Goal: Information Seeking & Learning: Learn about a topic

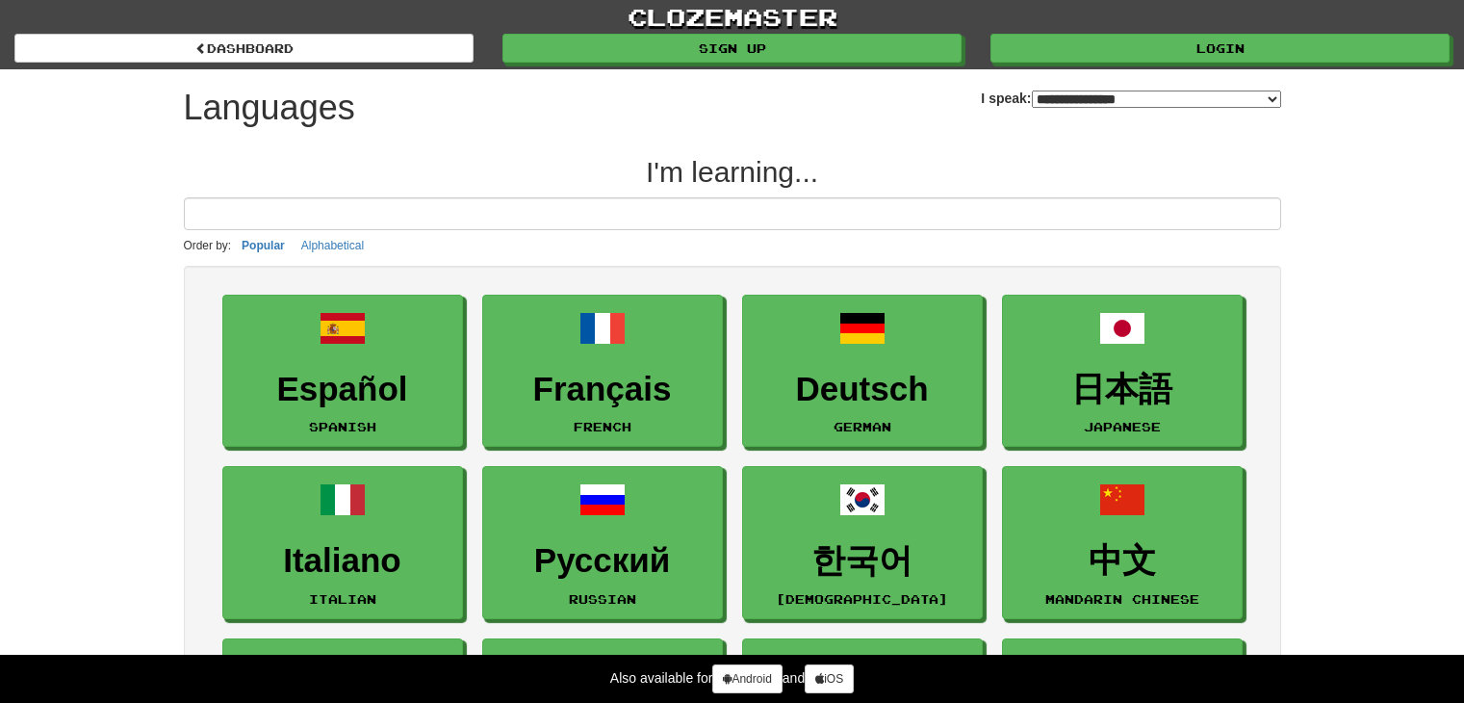
select select "*******"
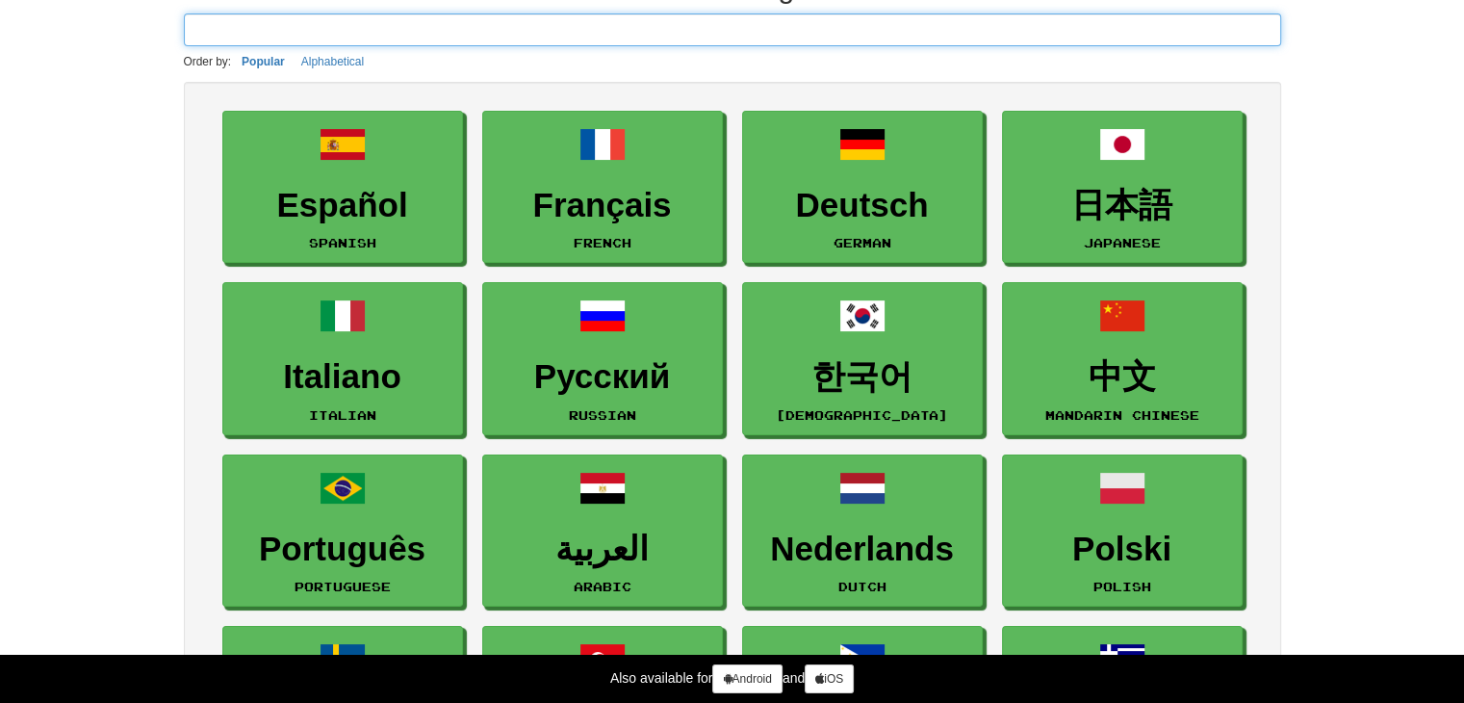
scroll to position [171, 0]
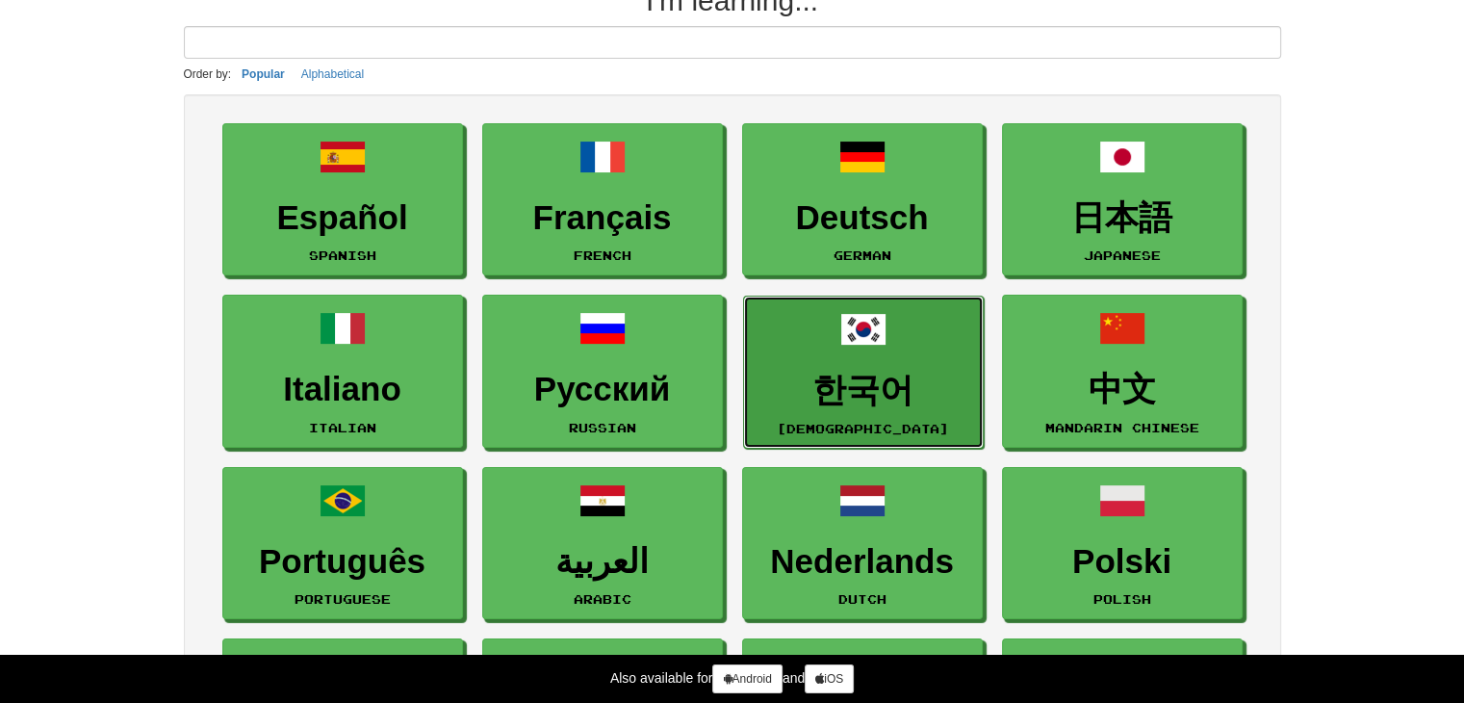
click at [793, 396] on h3 "한국어" at bounding box center [864, 391] width 220 height 38
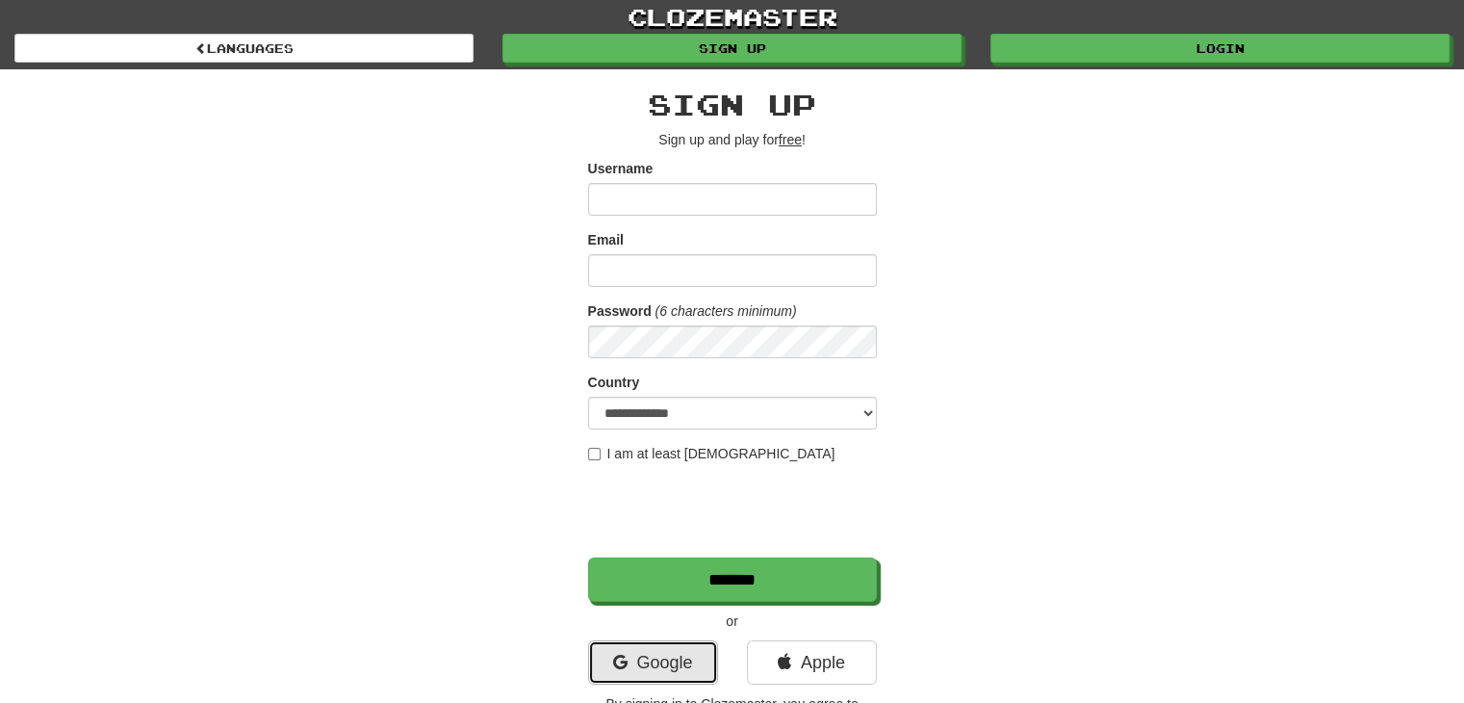
click at [672, 664] on link "Google" at bounding box center [653, 662] width 130 height 44
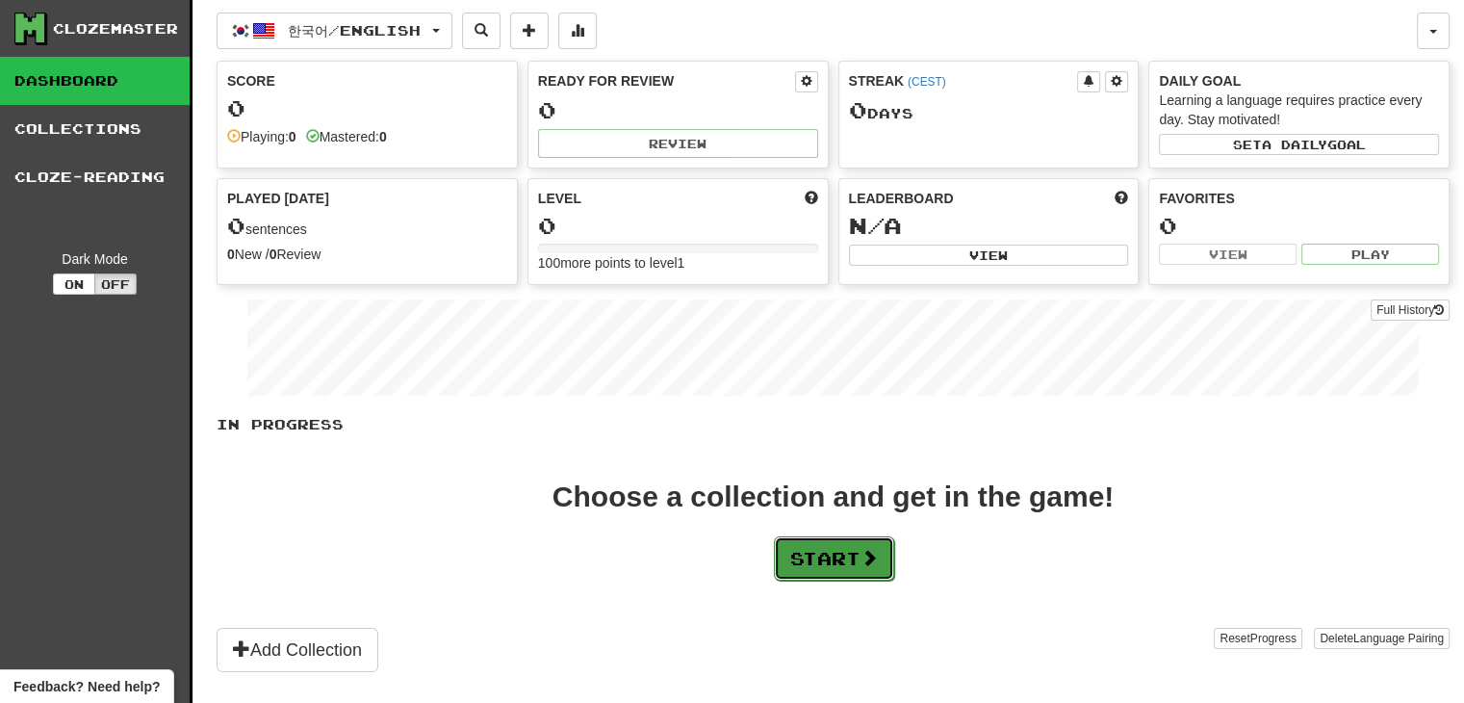
click at [818, 571] on button "Start" at bounding box center [834, 558] width 120 height 44
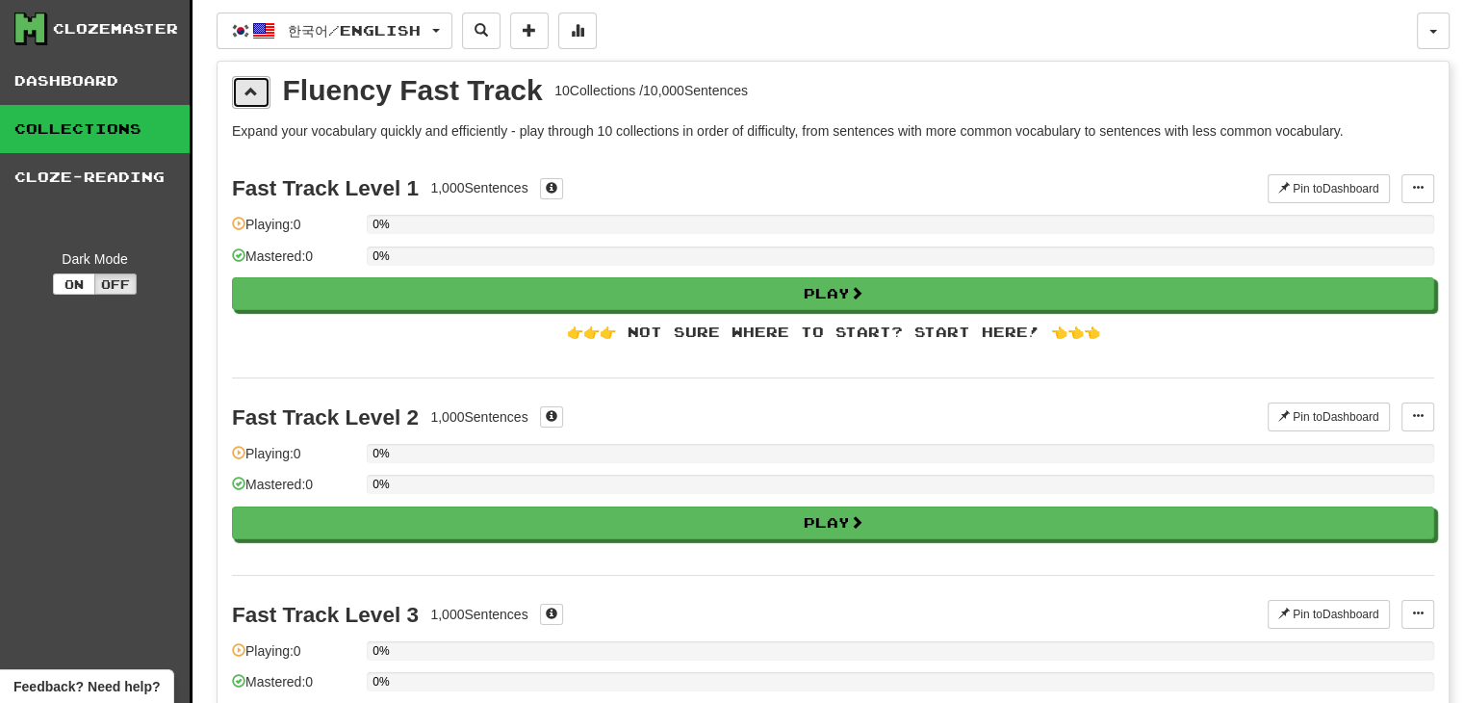
click at [246, 85] on span at bounding box center [251, 91] width 13 height 13
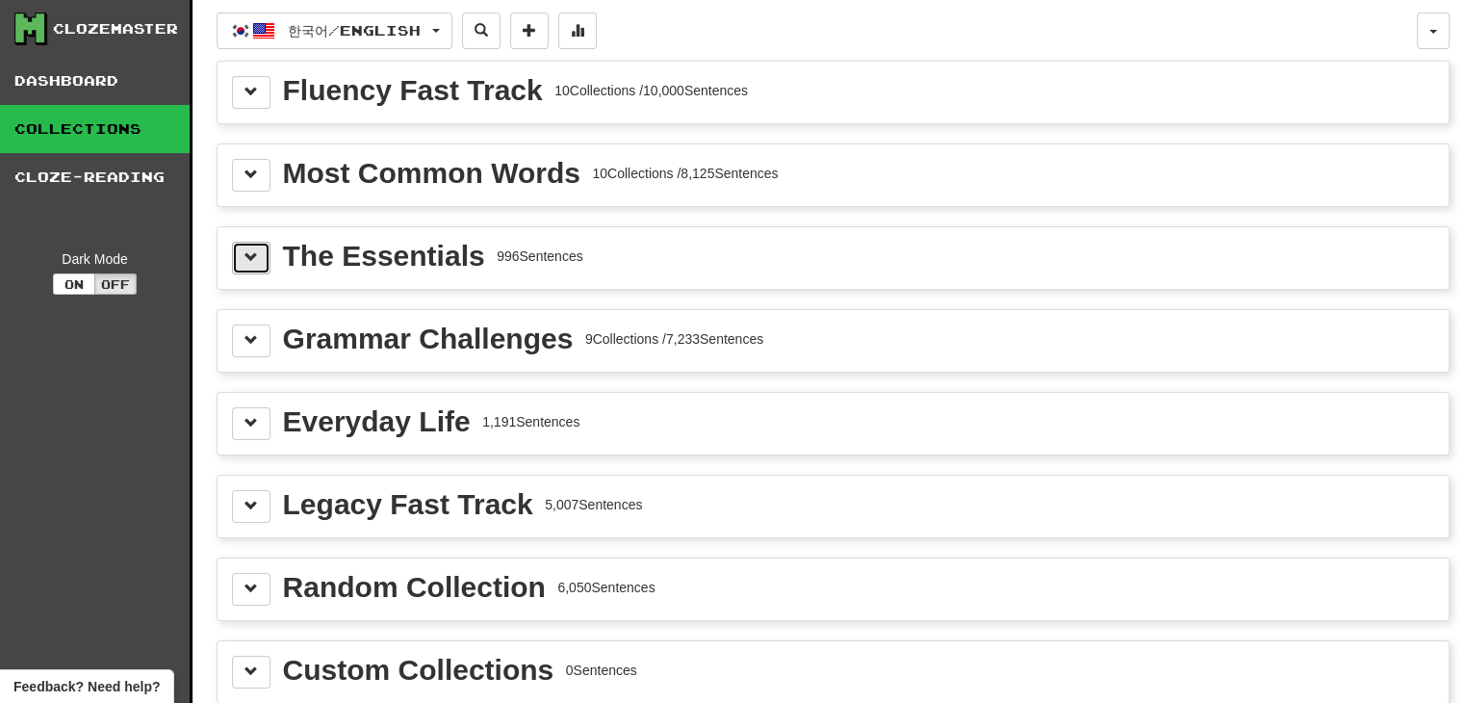
click at [260, 242] on button at bounding box center [251, 258] width 39 height 33
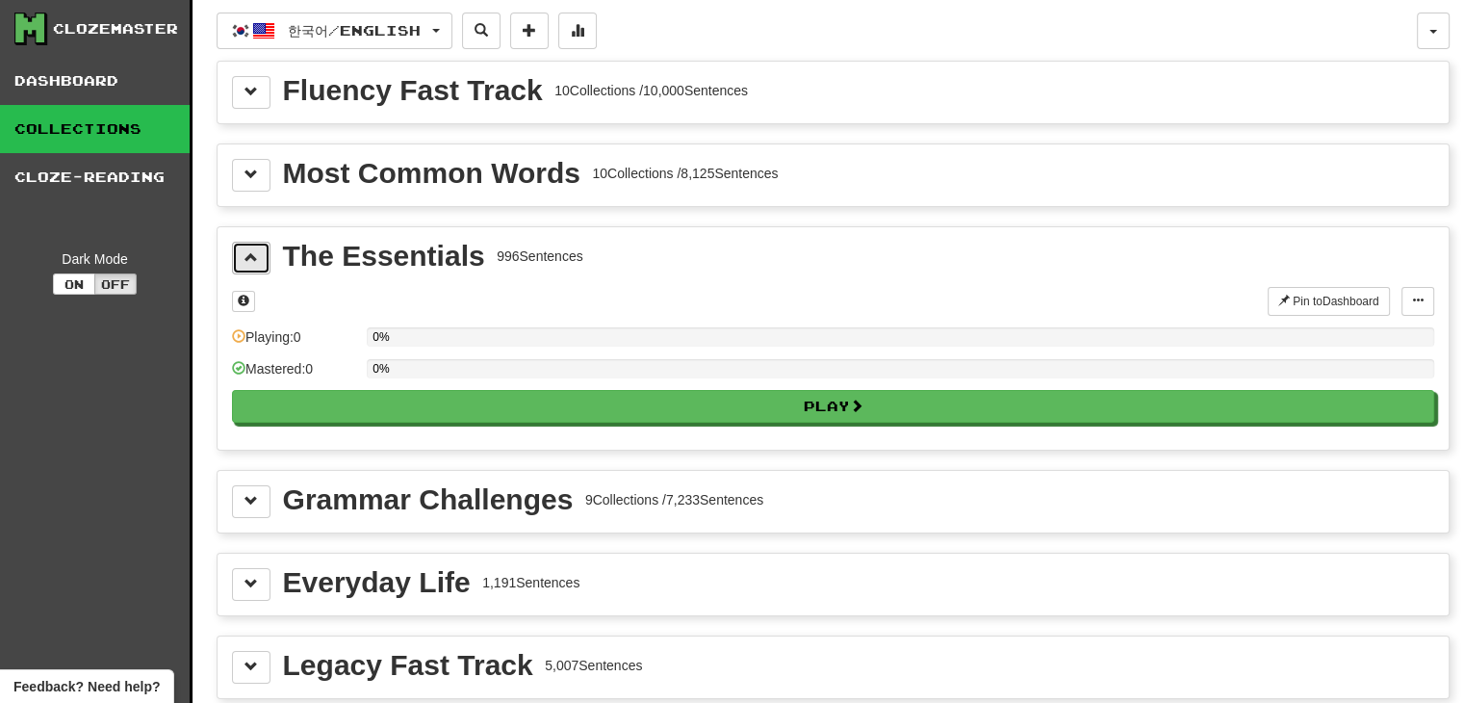
click at [260, 243] on button at bounding box center [251, 258] width 39 height 33
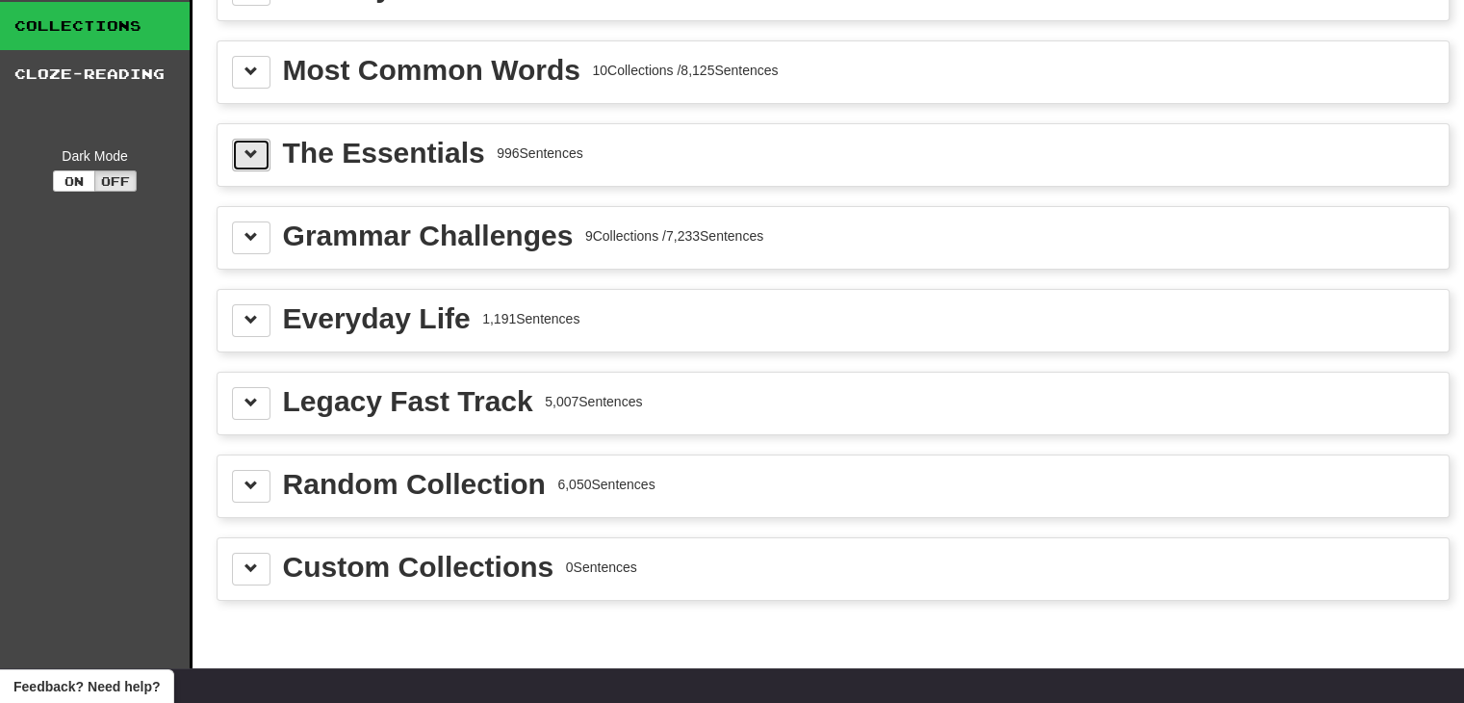
scroll to position [104, 0]
click at [262, 331] on button at bounding box center [251, 319] width 39 height 33
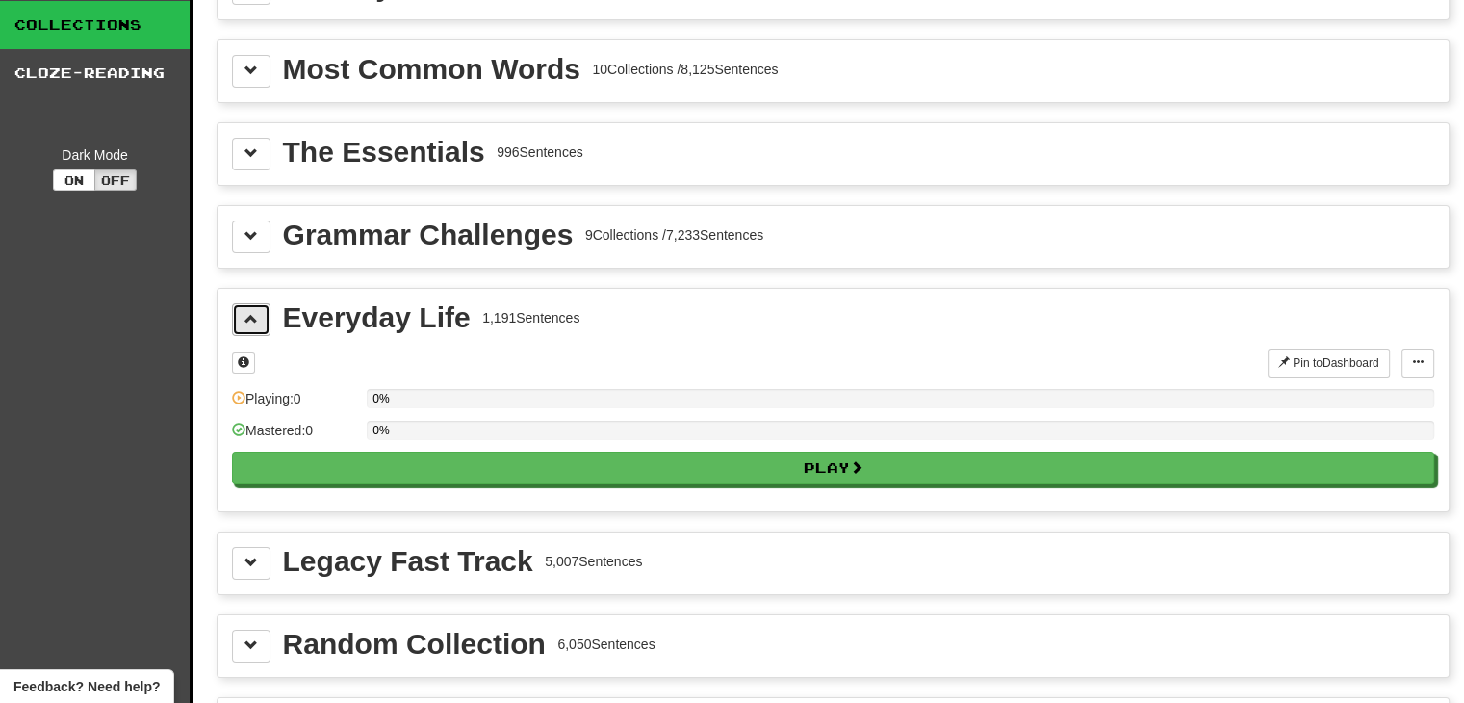
click at [259, 330] on button at bounding box center [251, 319] width 39 height 33
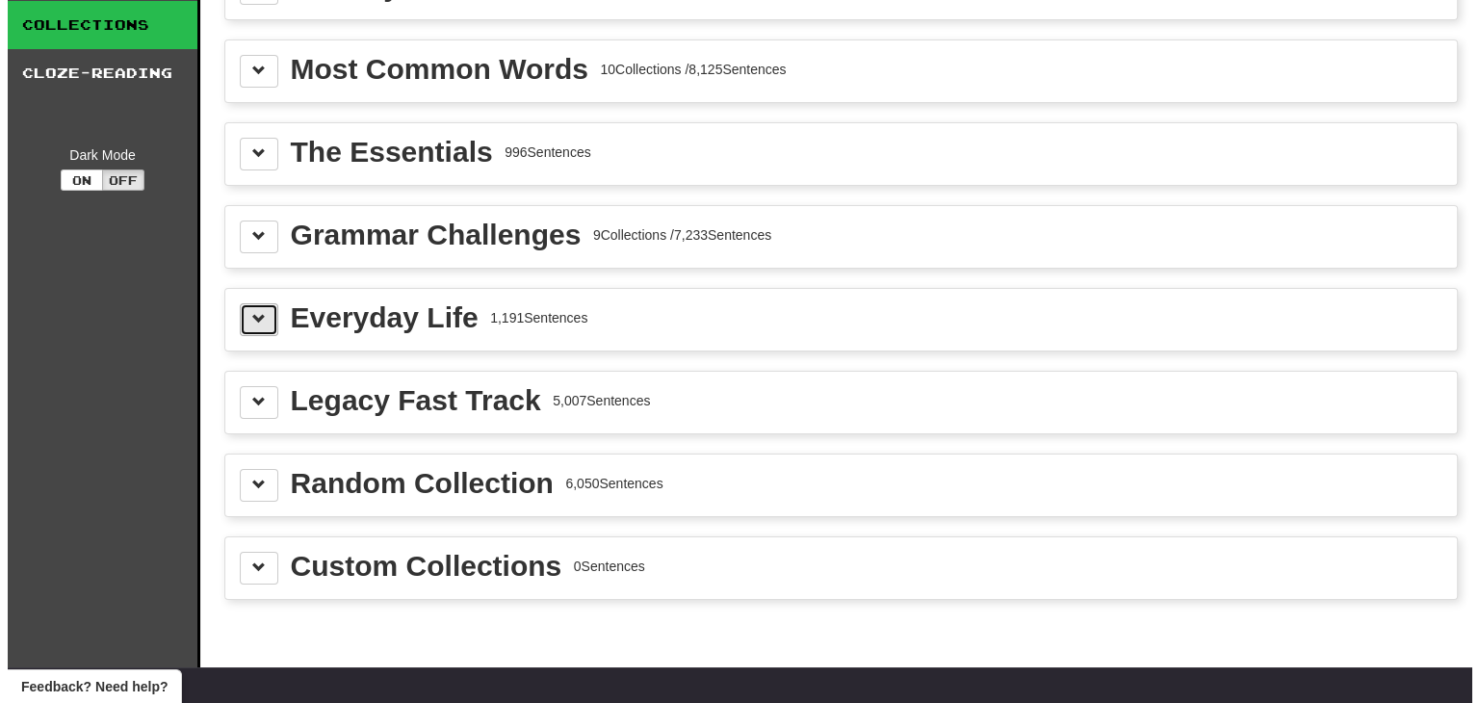
scroll to position [0, 0]
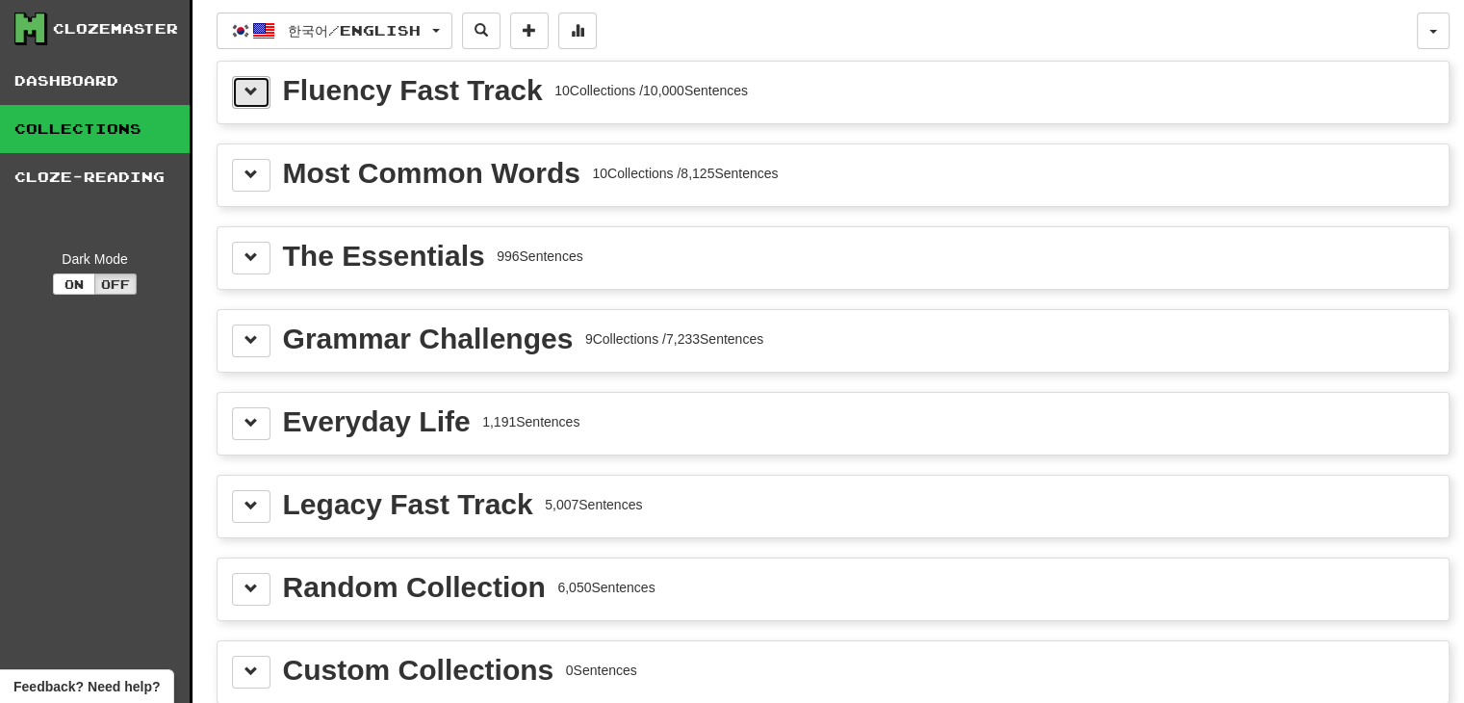
click at [269, 100] on button at bounding box center [251, 92] width 39 height 33
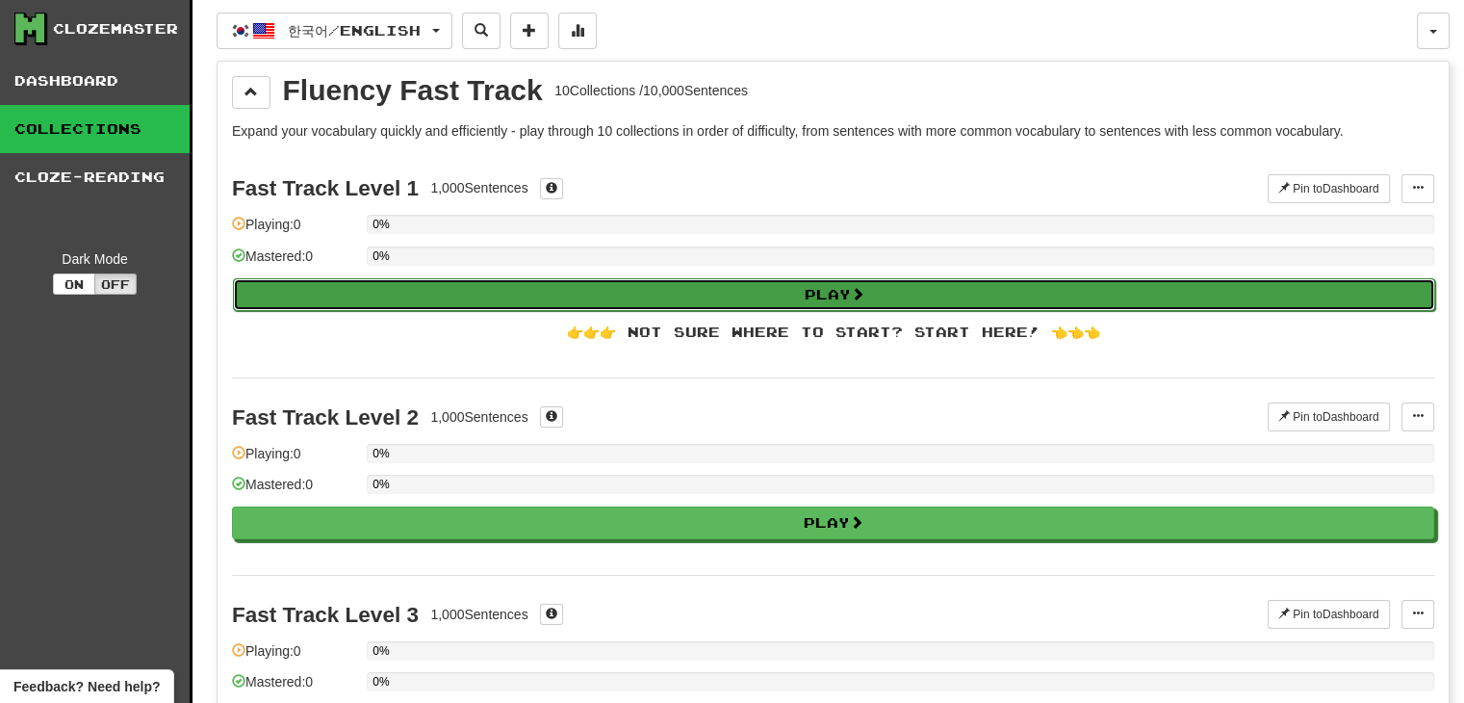
click at [489, 297] on button "Play" at bounding box center [834, 294] width 1202 height 33
select select "**"
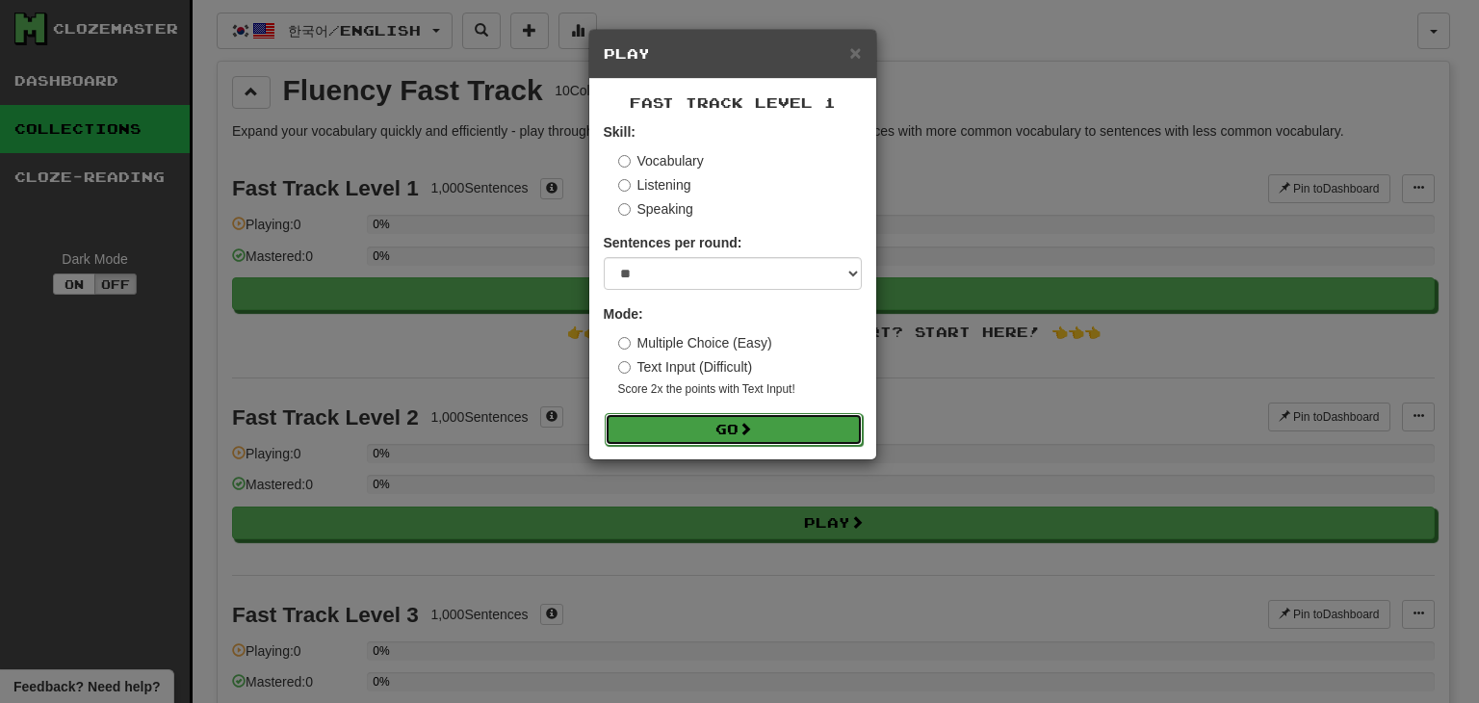
click at [692, 421] on button "Go" at bounding box center [734, 429] width 258 height 33
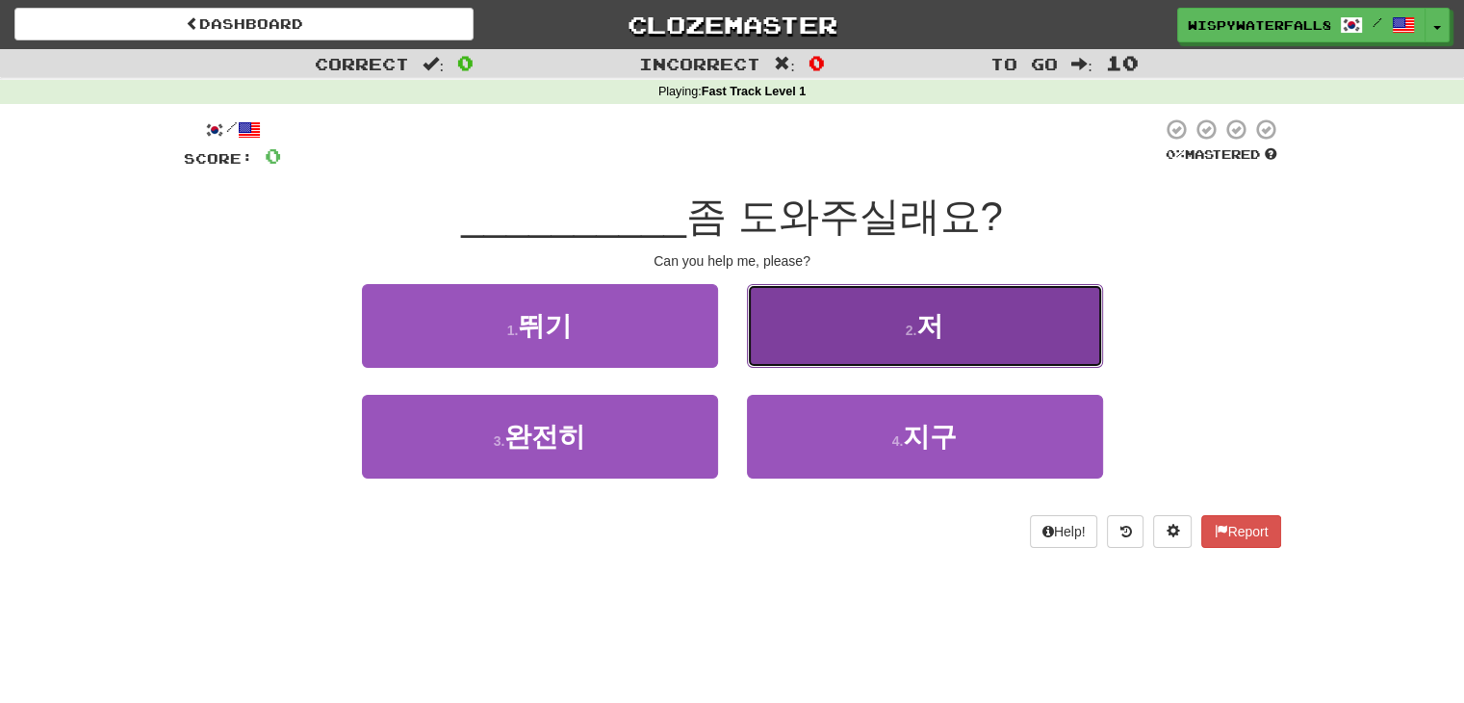
click at [895, 342] on button "2 . 저" at bounding box center [925, 326] width 356 height 84
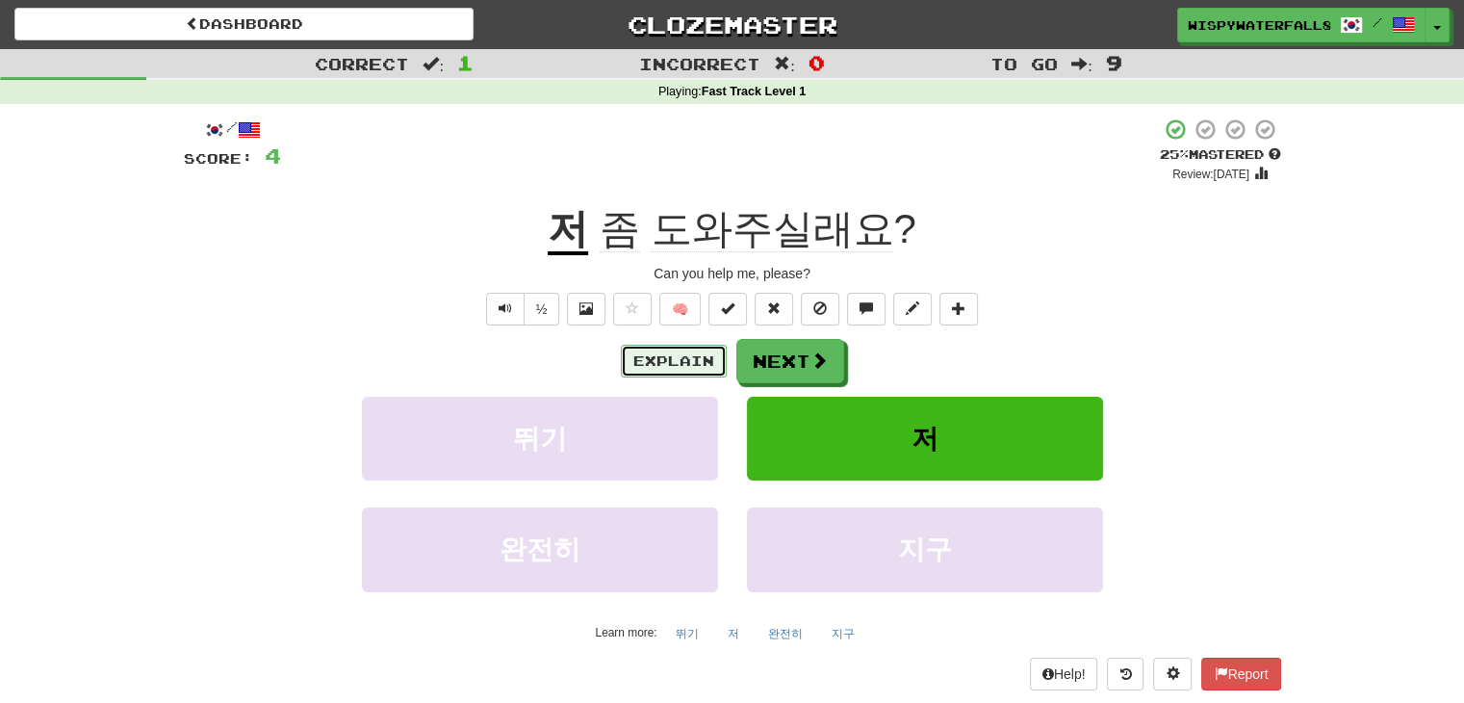
click at [689, 355] on button "Explain" at bounding box center [674, 361] width 106 height 33
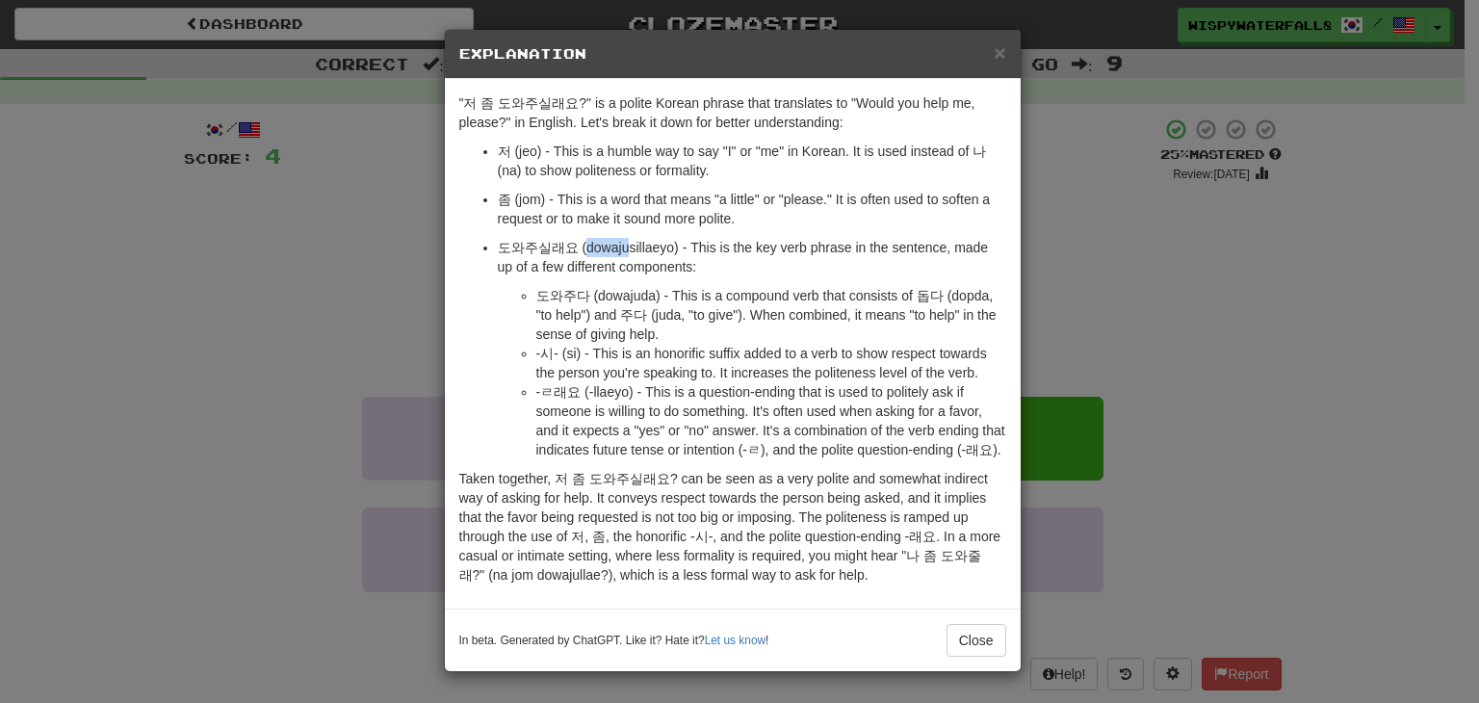
drag, startPoint x: 626, startPoint y: 246, endPoint x: 585, endPoint y: 245, distance: 40.5
click at [585, 245] on p "도와주실래요 (dowajusillaeyo) - This is the key verb phrase in the sentence, made up …" at bounding box center [752, 257] width 508 height 39
click at [446, 313] on div ""저 좀 도와주실래요?" is a polite Korean phrase that translates to "Would you help me, …" at bounding box center [733, 344] width 576 height 530
click at [402, 415] on div "× Explanation "저 좀 도와주실래요?" is a polite Korean phrase that translates to "Would…" at bounding box center [739, 351] width 1479 height 703
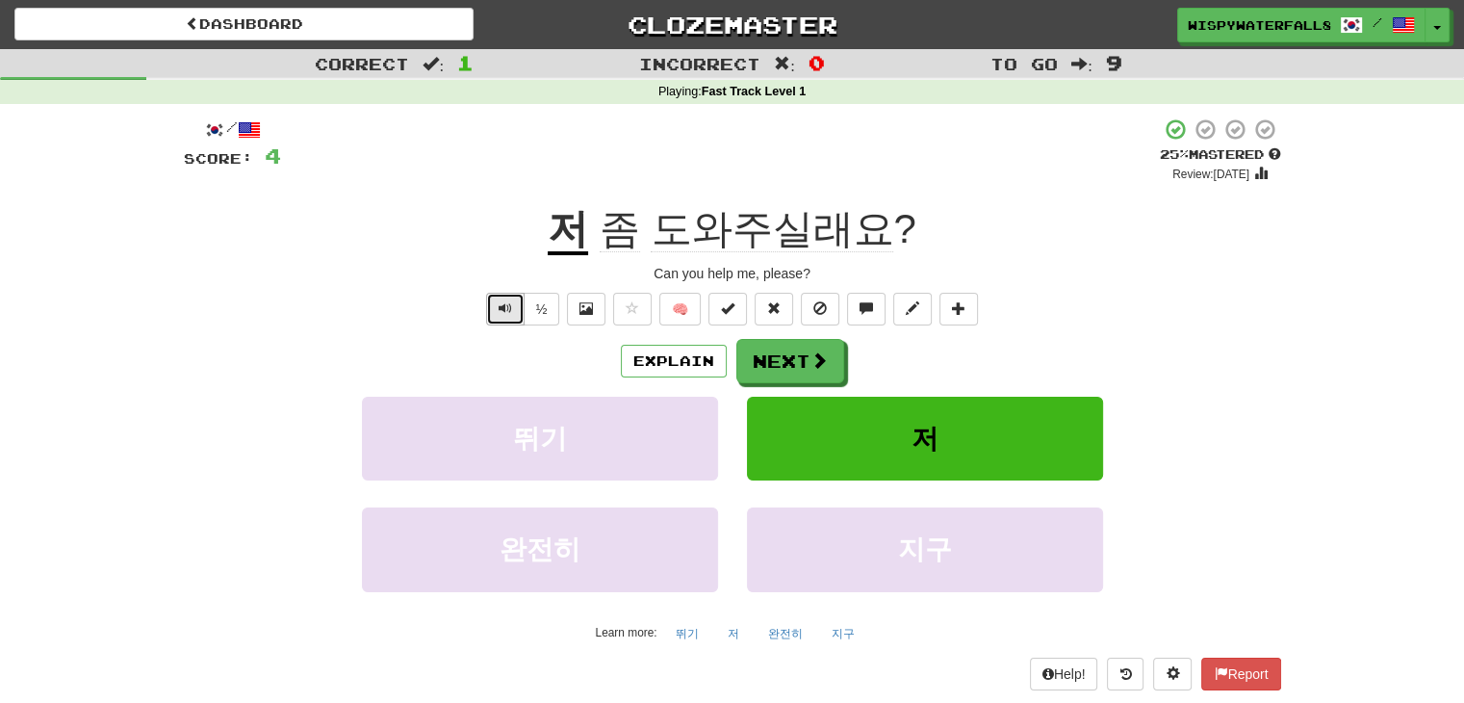
click at [503, 297] on button "Text-to-speech controls" at bounding box center [505, 309] width 39 height 33
click at [806, 363] on button "Next" at bounding box center [791, 362] width 108 height 44
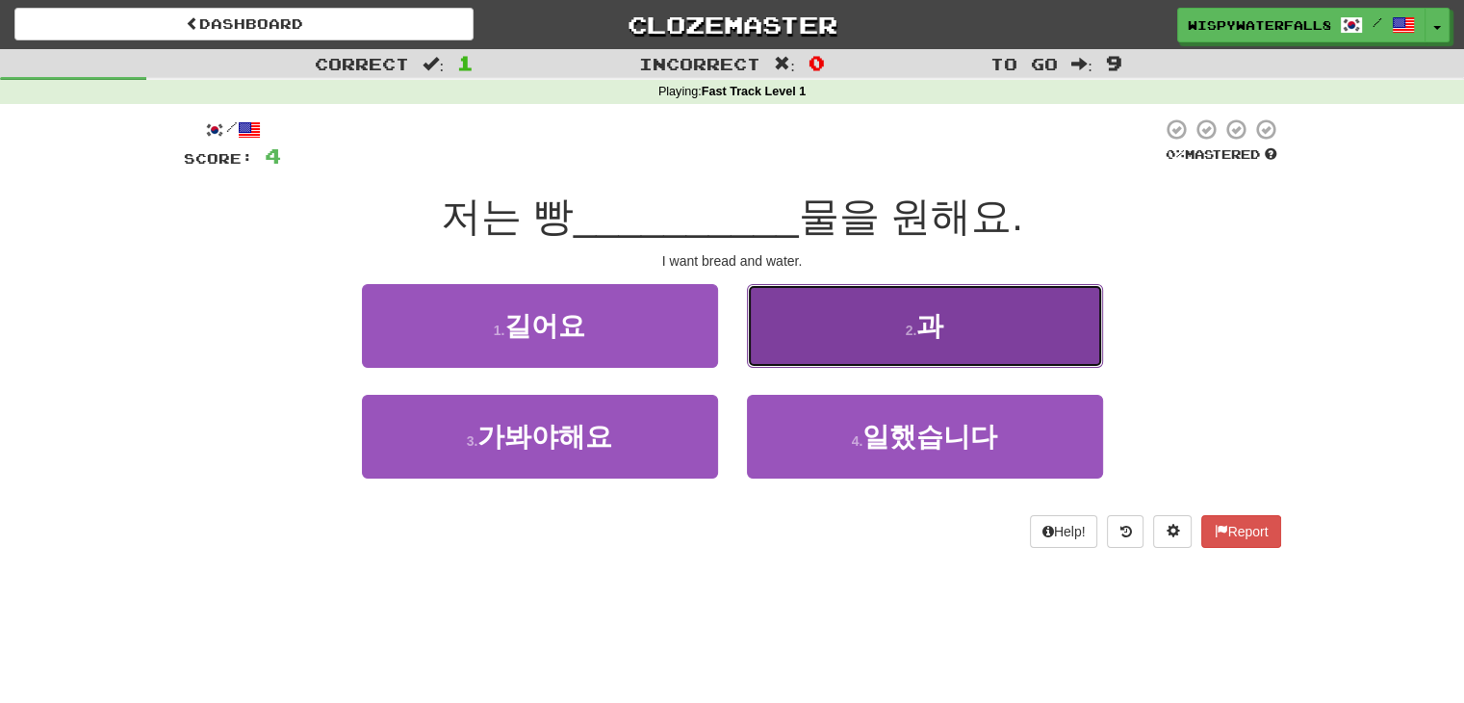
click at [836, 362] on button "2 . 과" at bounding box center [925, 326] width 356 height 84
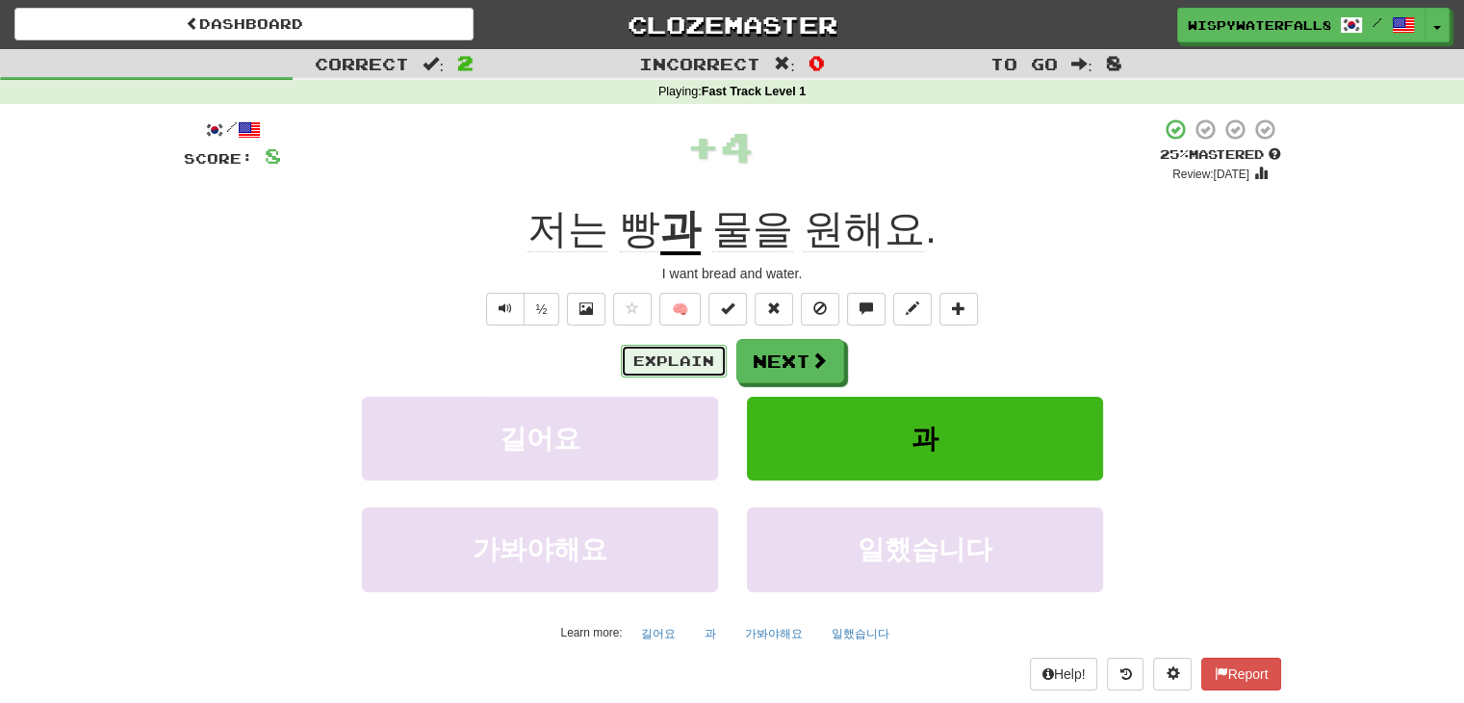
click at [685, 366] on button "Explain" at bounding box center [674, 361] width 106 height 33
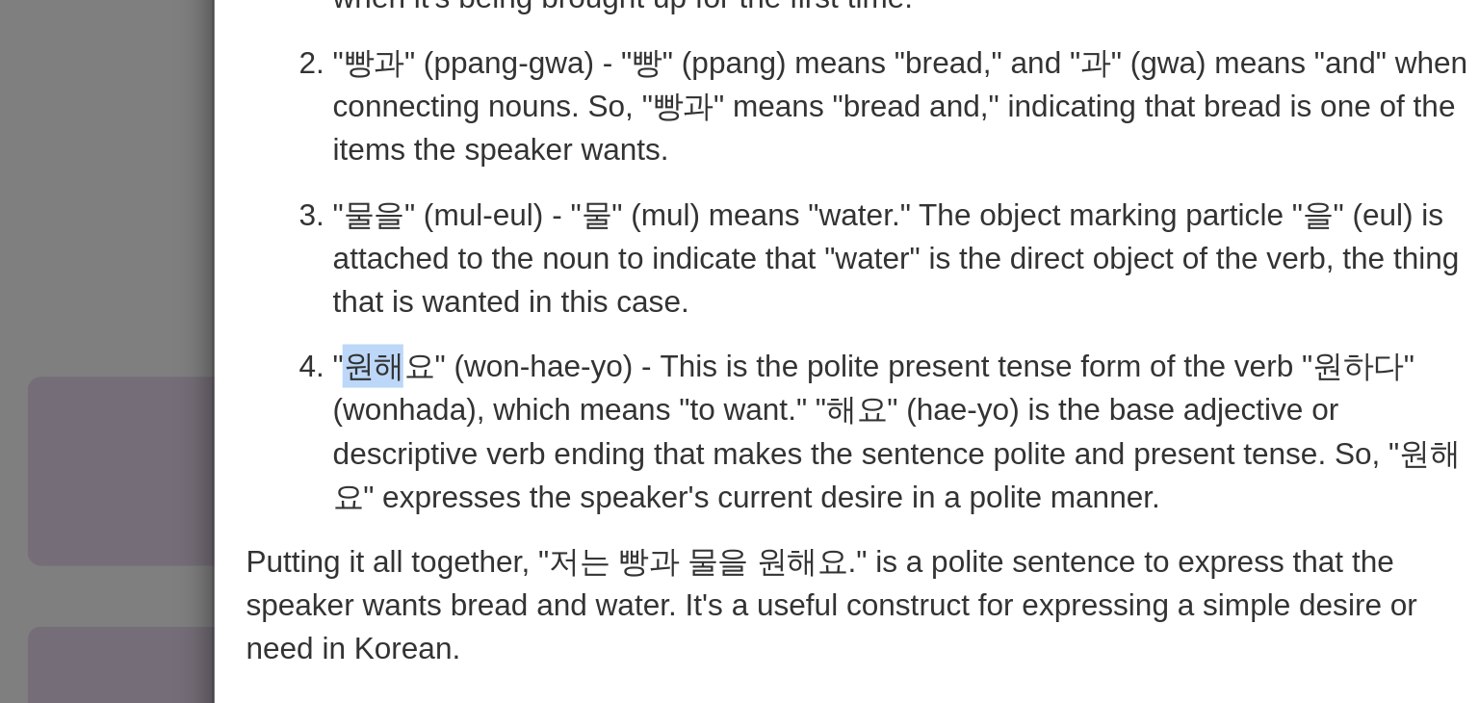
drag, startPoint x: 504, startPoint y: 396, endPoint x: 525, endPoint y: 396, distance: 21.2
click at [525, 396] on p ""원해요" (won-hae-yo) - This is the polite present tense form of the verb "원하다" (w…" at bounding box center [752, 420] width 508 height 77
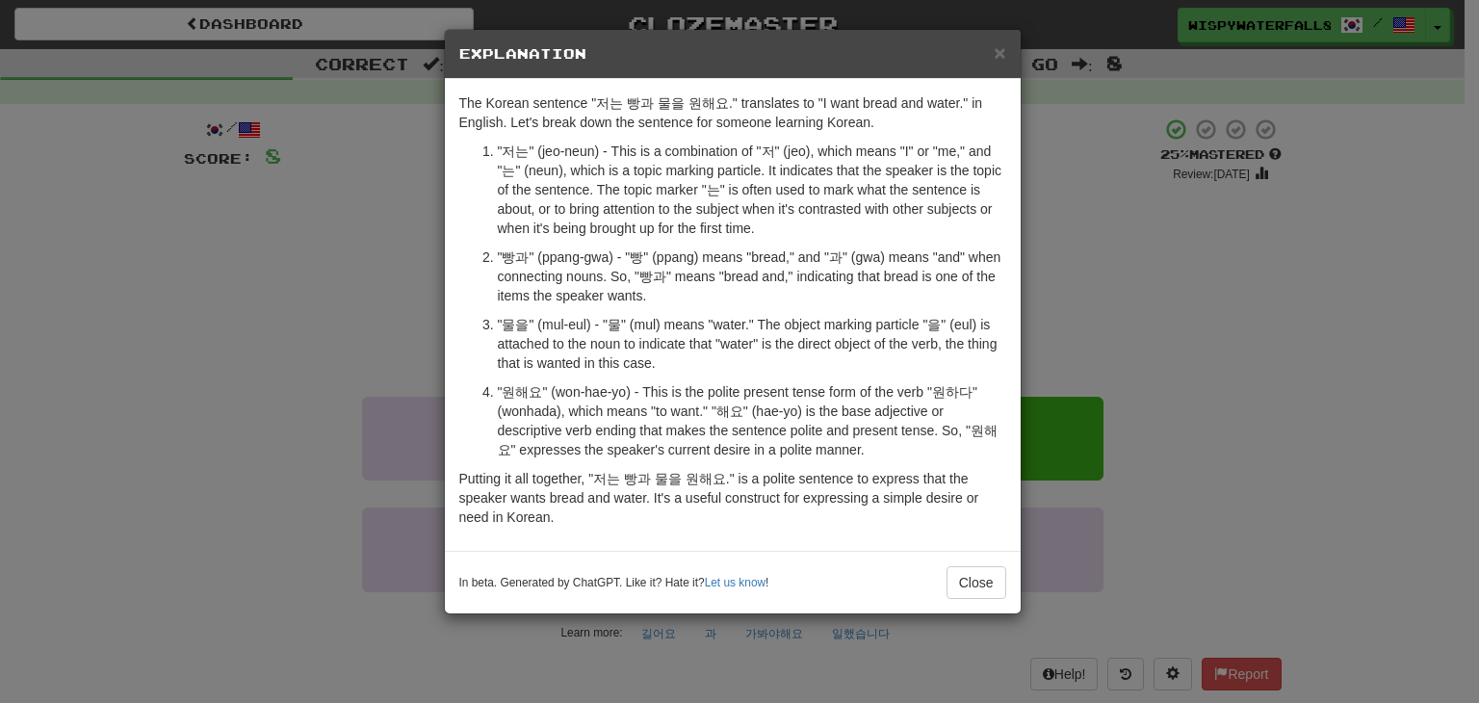
click at [362, 413] on div "× Explanation The Korean sentence "저는 빵과 물을 원해요." translates to "I want bread a…" at bounding box center [739, 351] width 1479 height 703
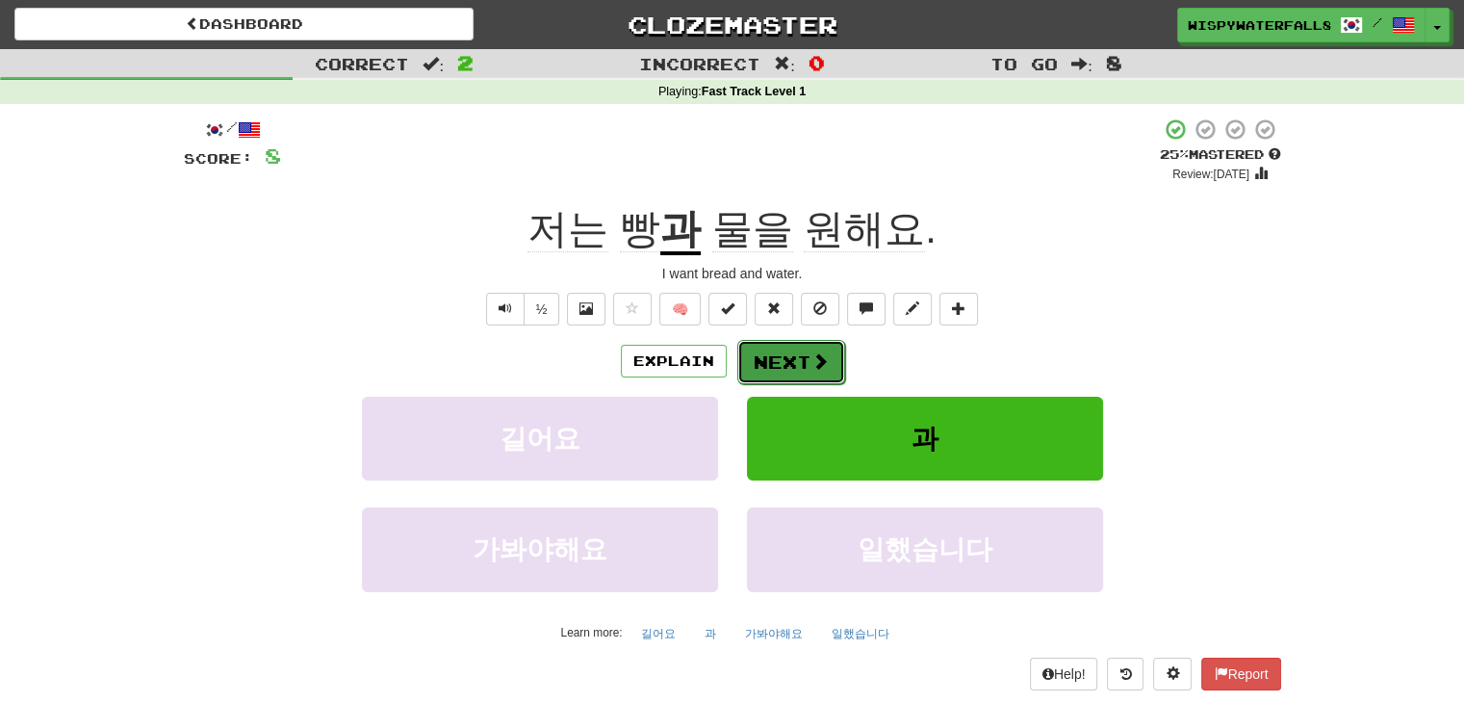
click at [806, 354] on button "Next" at bounding box center [791, 362] width 108 height 44
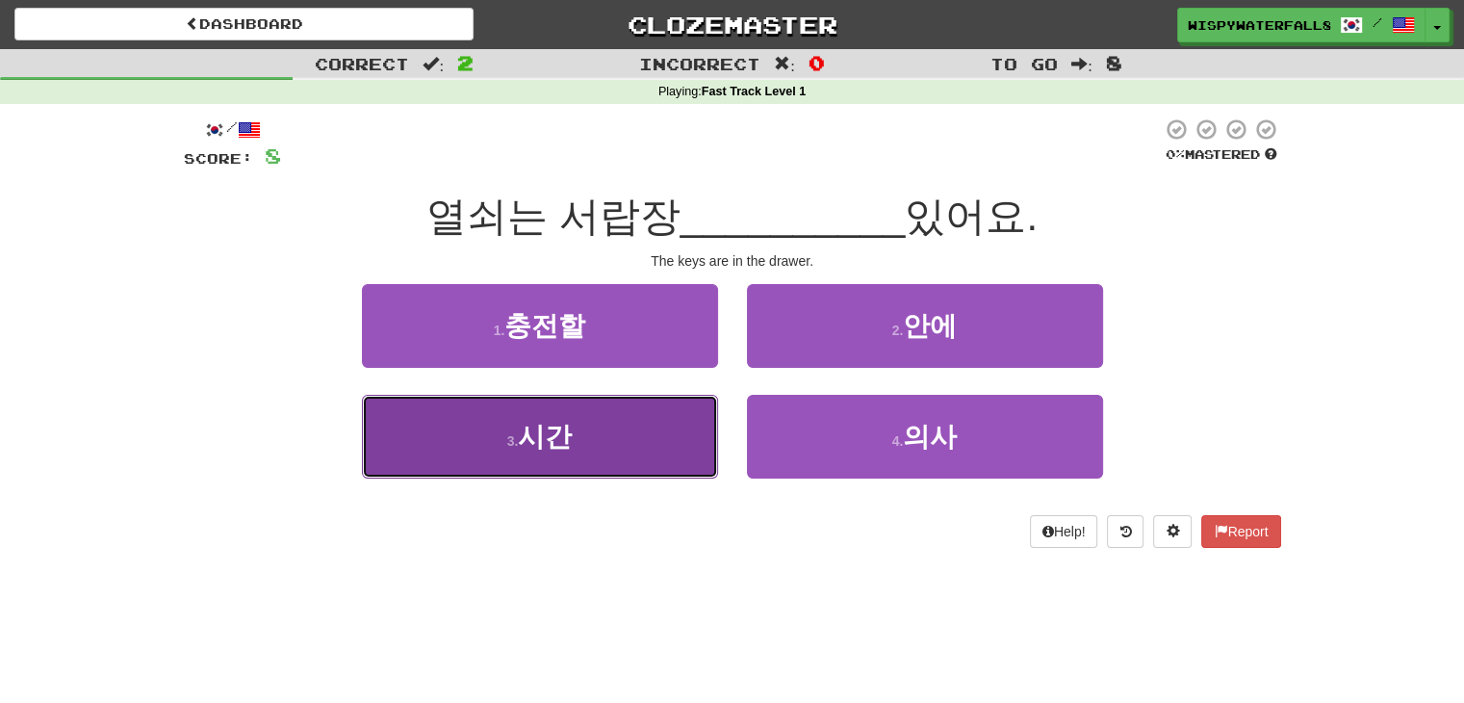
click at [632, 428] on button "3 . 시간" at bounding box center [540, 437] width 356 height 84
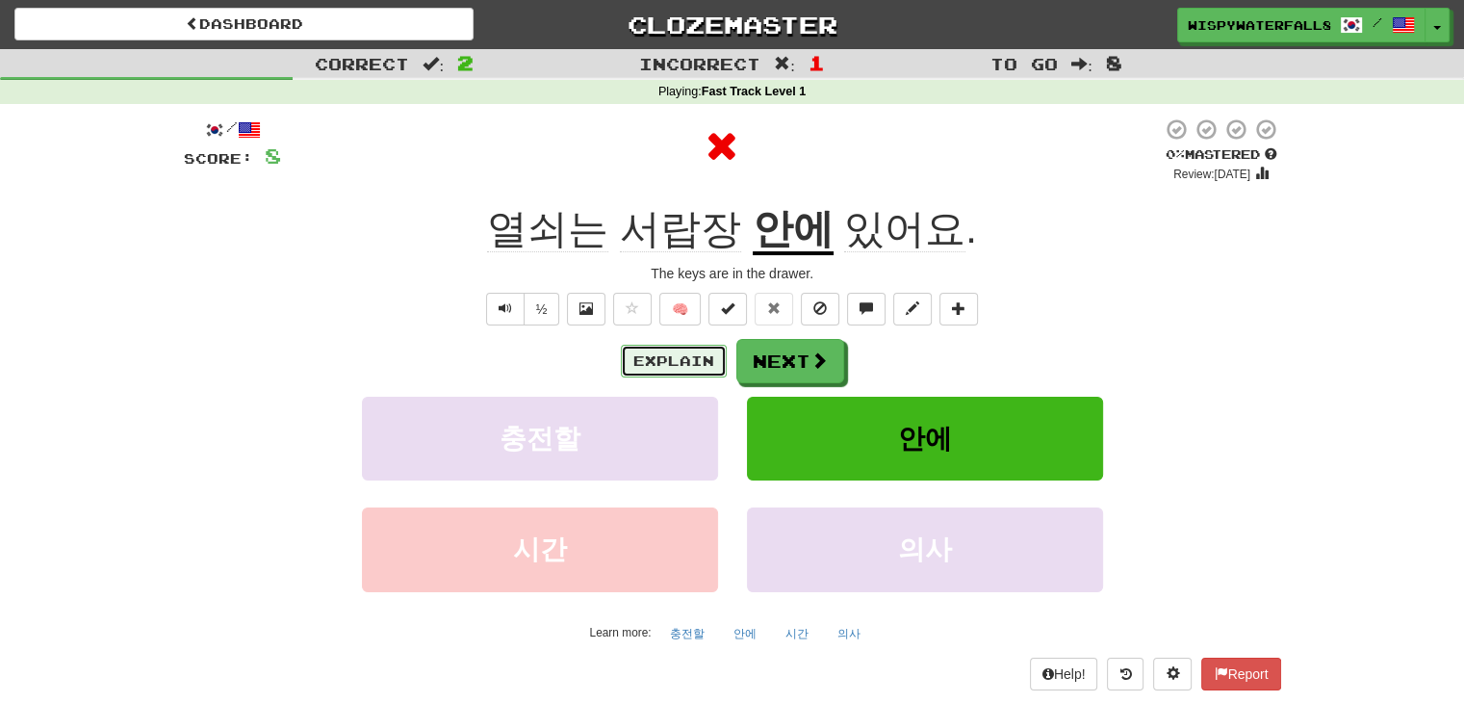
click at [685, 351] on button "Explain" at bounding box center [674, 361] width 106 height 33
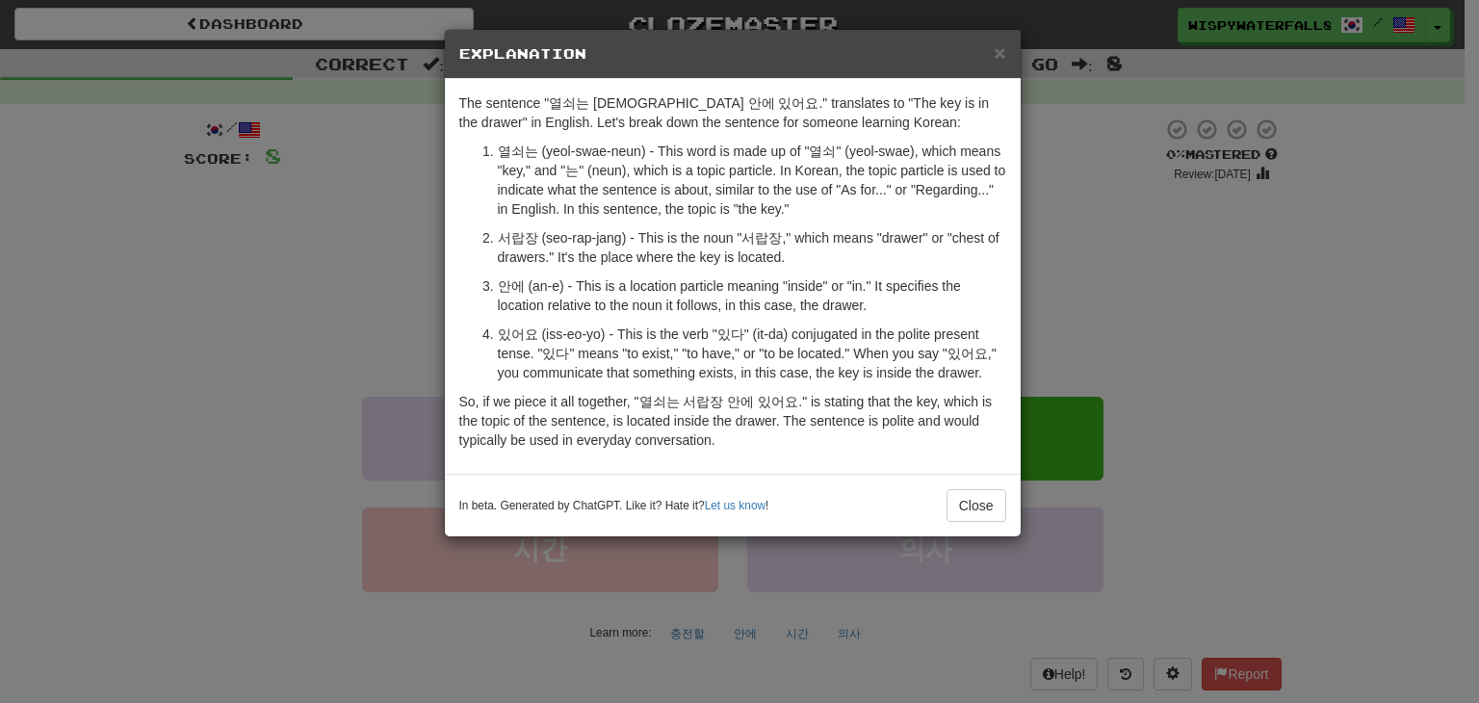
click at [366, 232] on div "× Explanation The sentence "열쇠는 서랍장 안에 있어요." translates to "The key is in the d…" at bounding box center [739, 351] width 1479 height 703
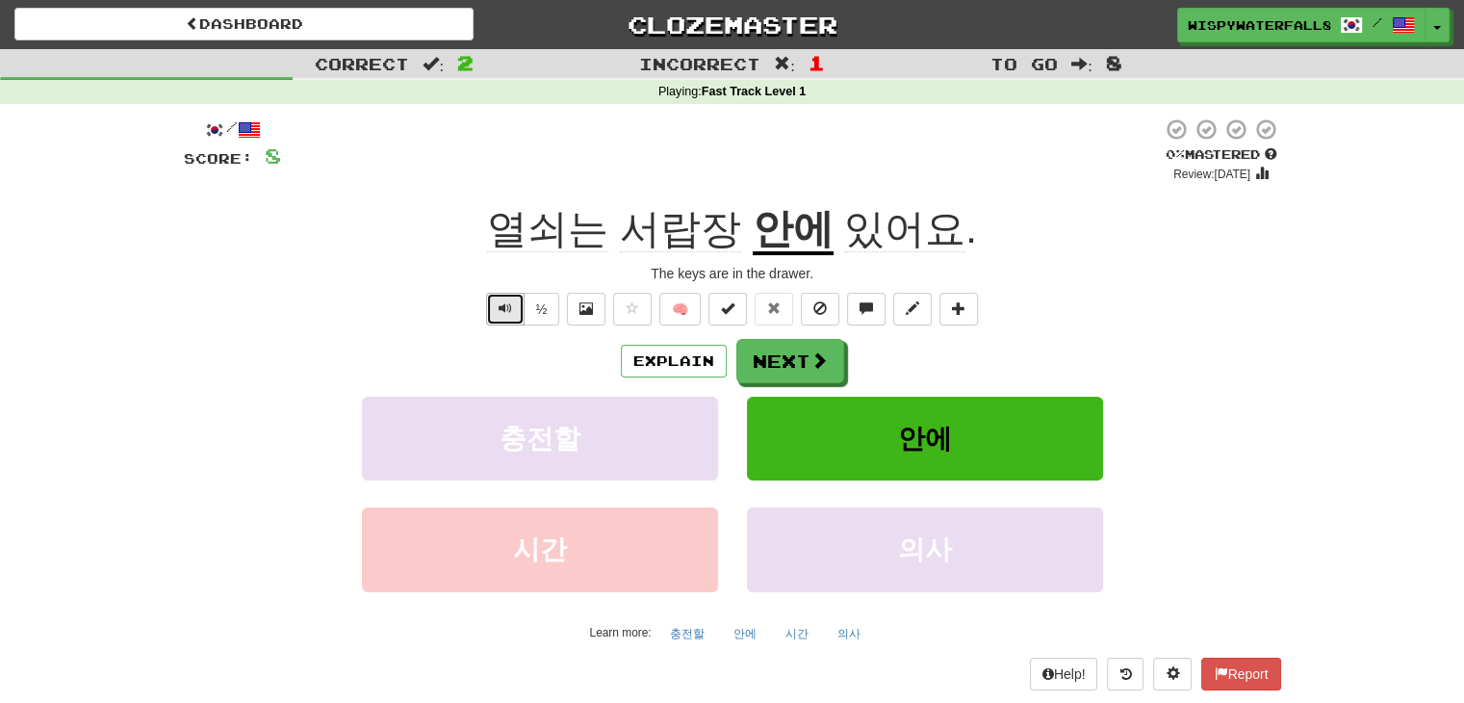
click at [493, 311] on button "Text-to-speech controls" at bounding box center [505, 309] width 39 height 33
click at [694, 371] on button "Explain" at bounding box center [674, 361] width 106 height 33
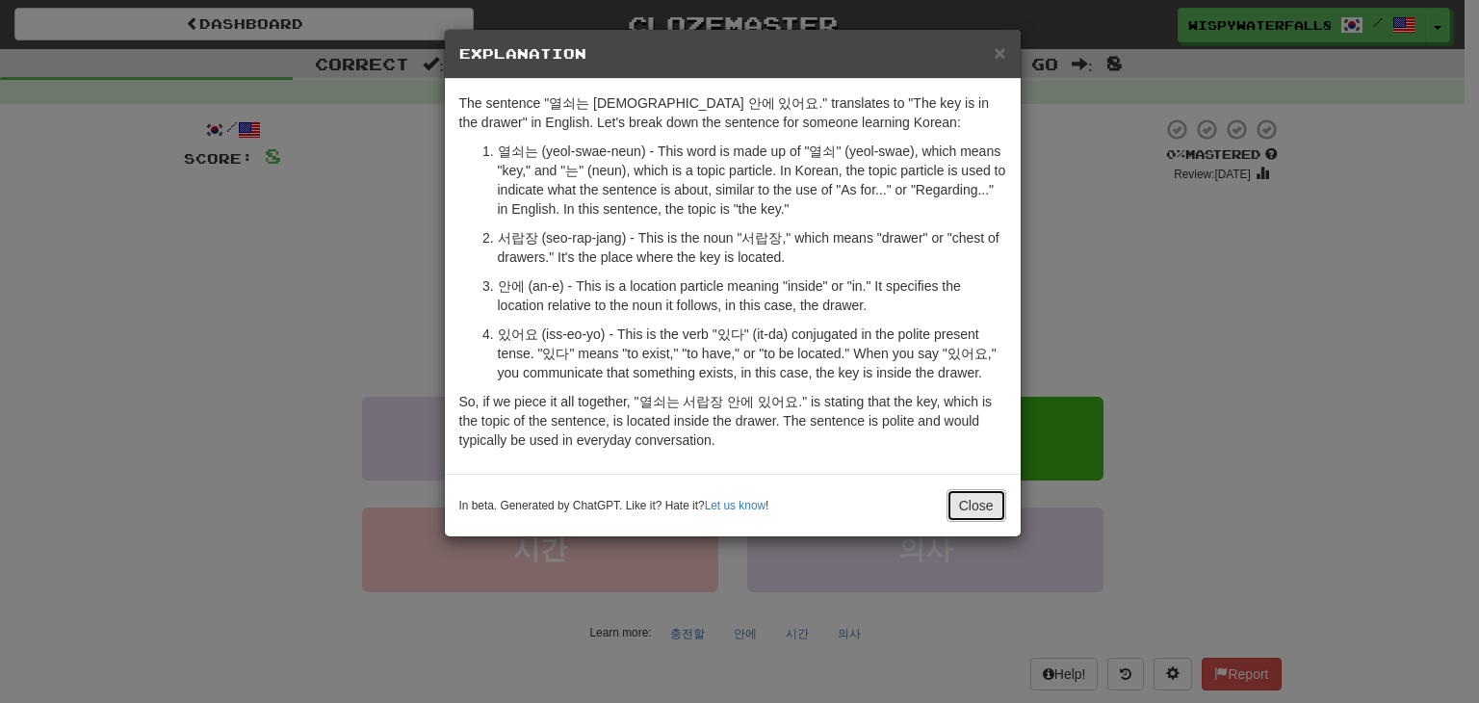
click at [989, 492] on button "Close" at bounding box center [976, 505] width 60 height 33
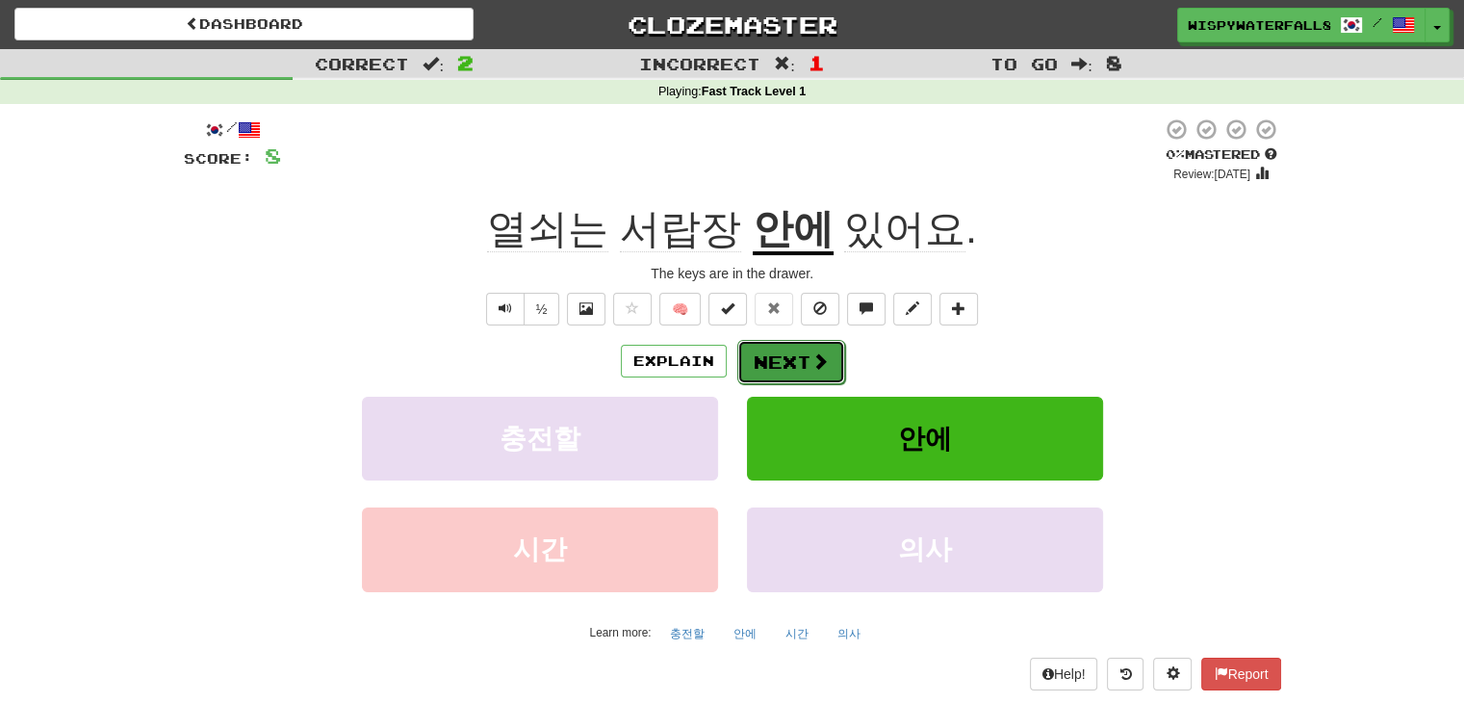
click at [828, 366] on button "Next" at bounding box center [791, 362] width 108 height 44
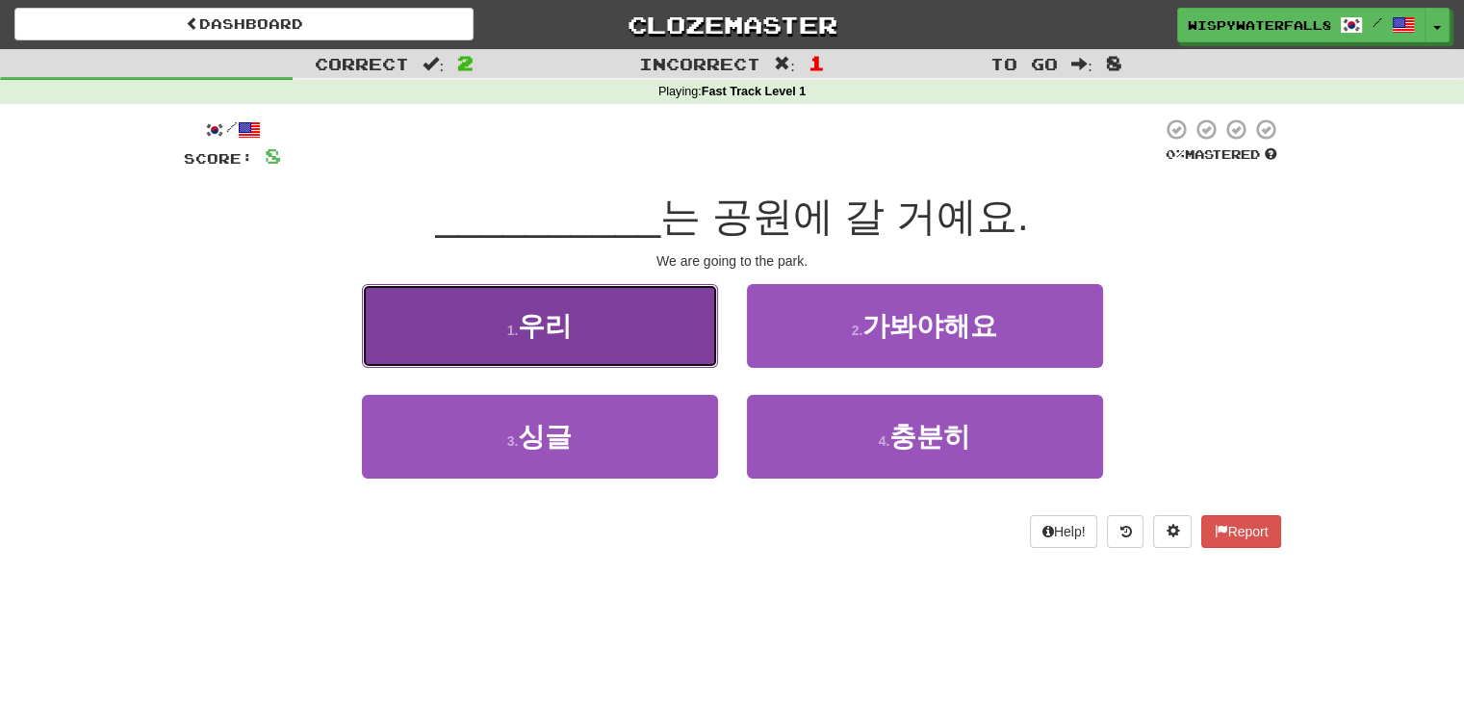
click at [632, 336] on button "1 . 우리" at bounding box center [540, 326] width 356 height 84
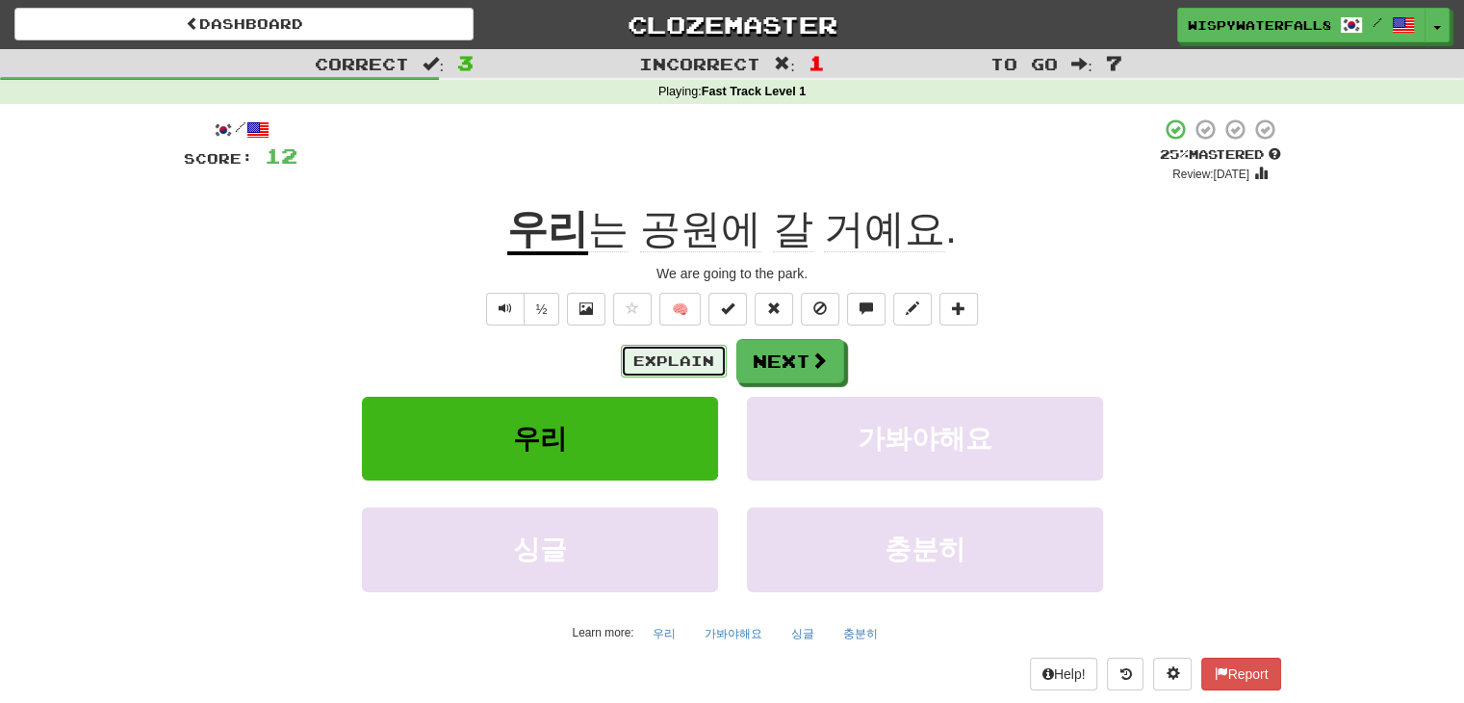
click at [646, 356] on button "Explain" at bounding box center [674, 361] width 106 height 33
